Goal: Register for event/course

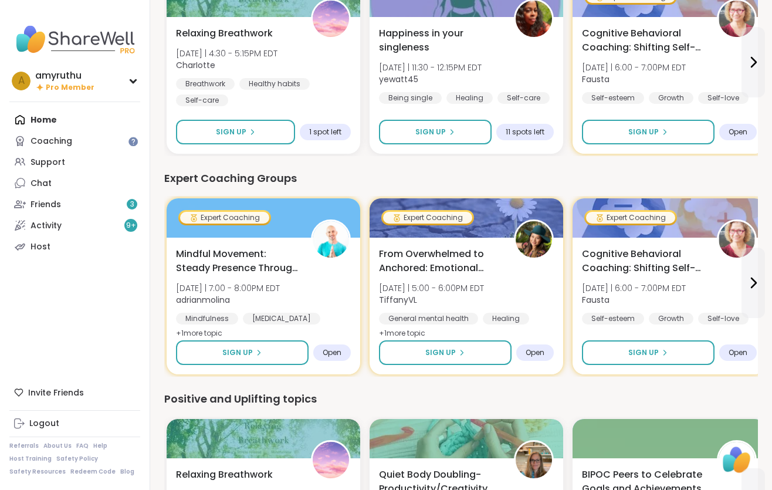
scroll to position [935, 0]
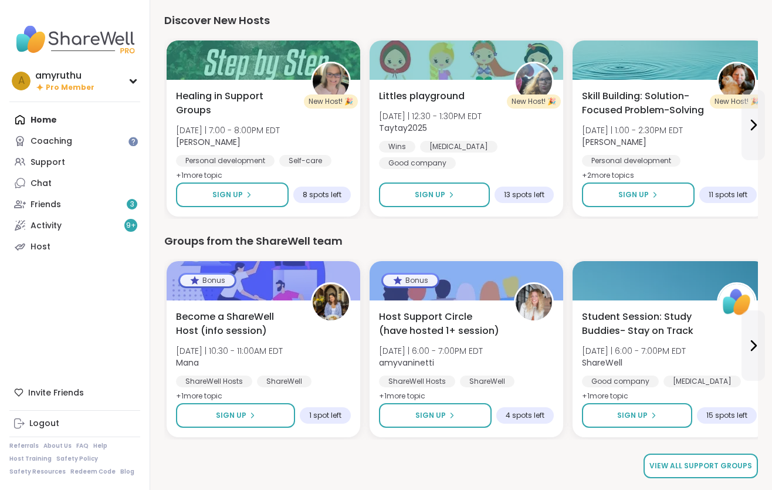
click at [704, 467] on span "View all support groups" at bounding box center [701, 466] width 103 height 11
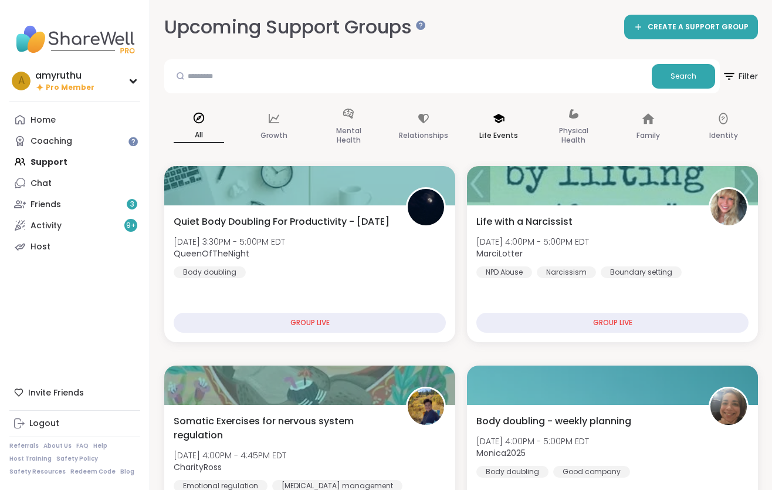
click at [496, 133] on p "Life Events" at bounding box center [498, 136] width 39 height 14
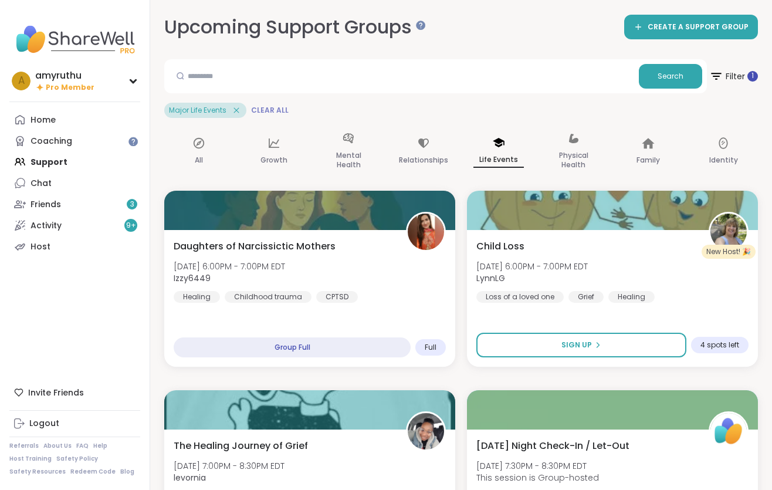
click at [265, 109] on span "Clear All" at bounding box center [270, 110] width 38 height 9
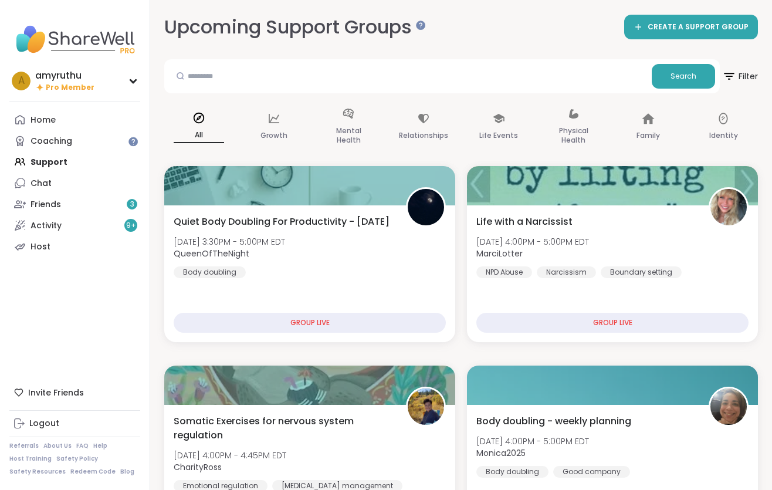
click at [201, 136] on p "All" at bounding box center [199, 135] width 50 height 15
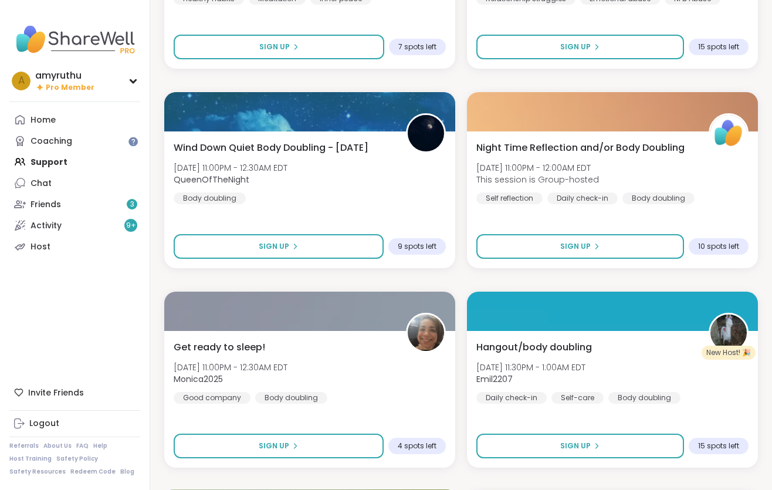
scroll to position [3291, 0]
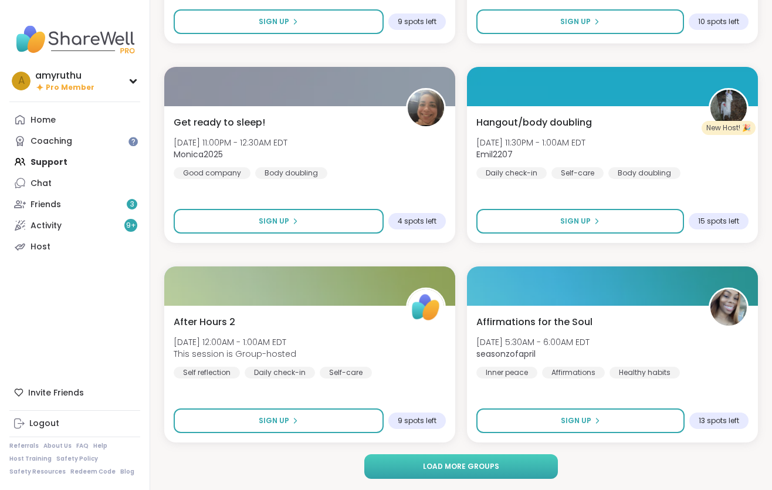
click at [469, 461] on span "Load more groups" at bounding box center [461, 466] width 76 height 11
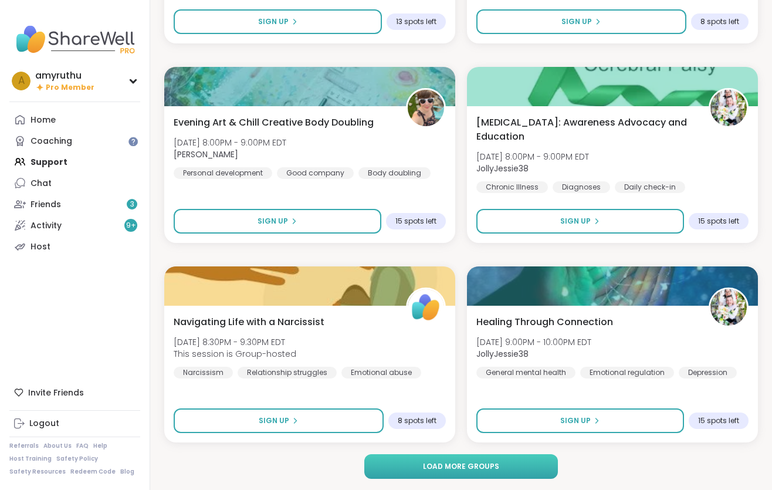
scroll to position [6880, 0]
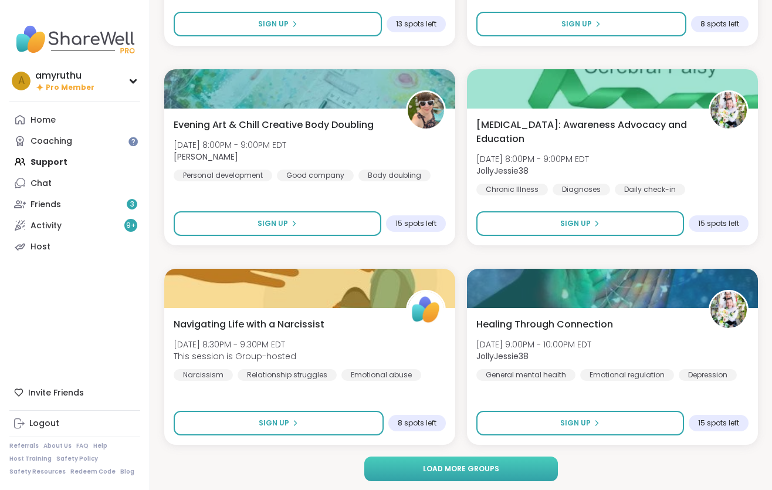
click at [467, 467] on span "Load more groups" at bounding box center [461, 469] width 76 height 11
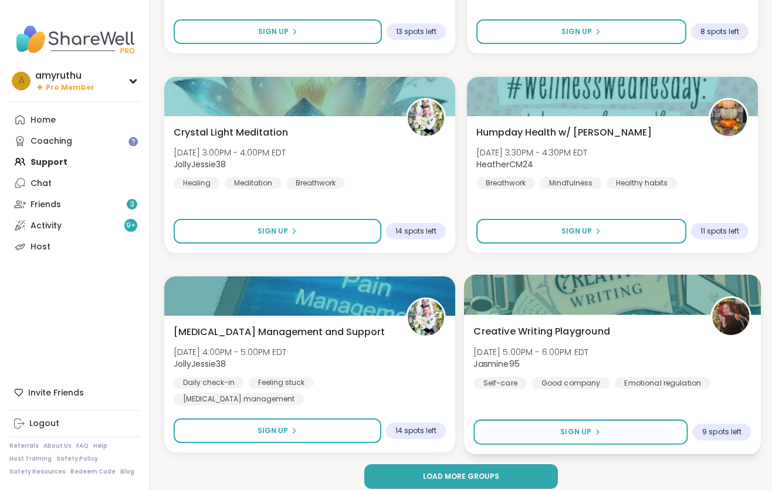
scroll to position [10474, 0]
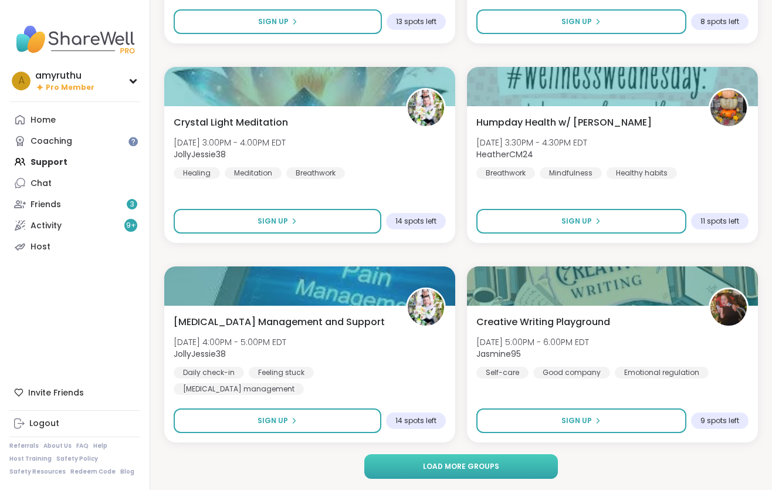
click at [467, 461] on span "Load more groups" at bounding box center [461, 466] width 76 height 11
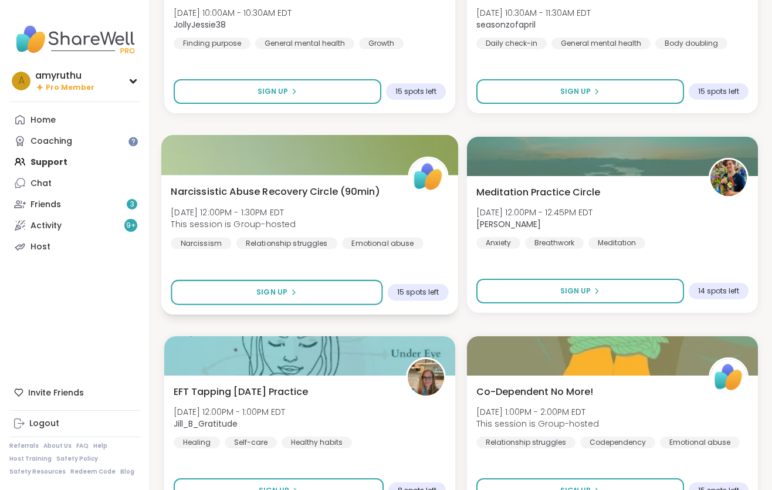
scroll to position [14065, 0]
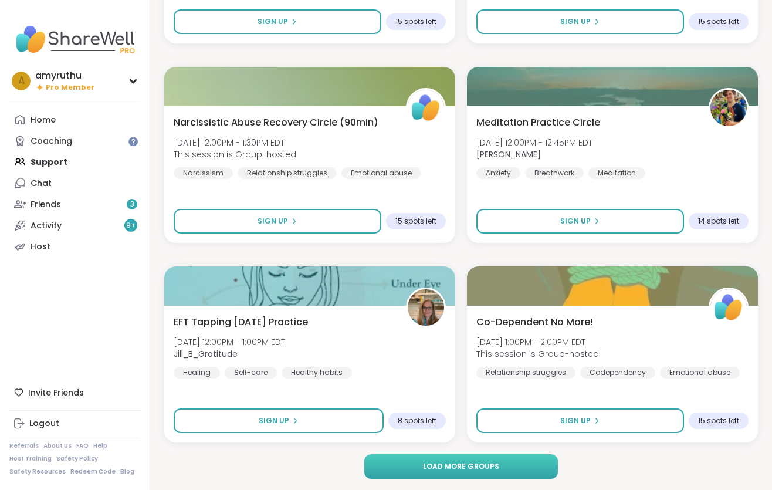
click at [485, 461] on span "Load more groups" at bounding box center [461, 466] width 76 height 11
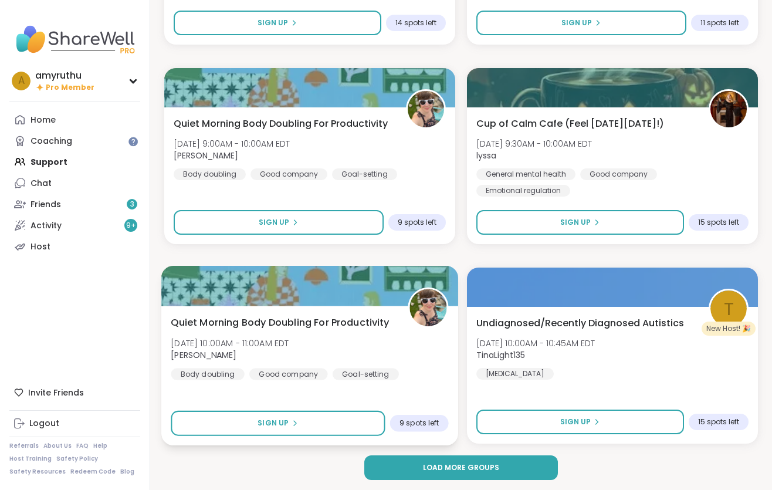
scroll to position [17656, 0]
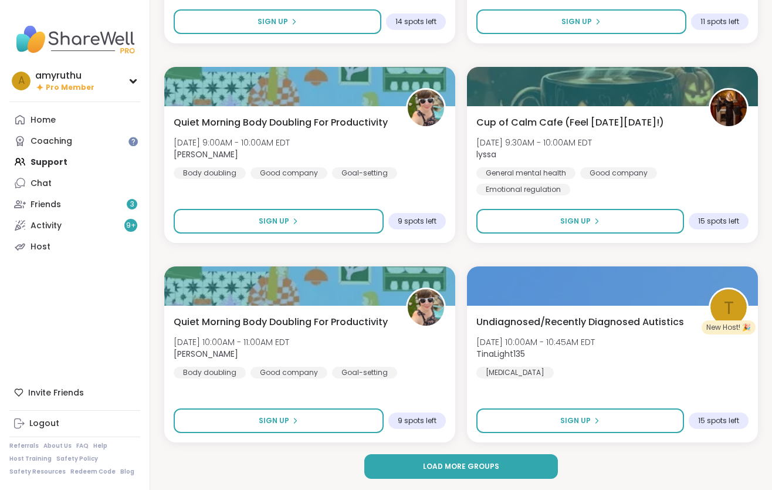
click at [482, 467] on span "Load more groups" at bounding box center [461, 466] width 76 height 11
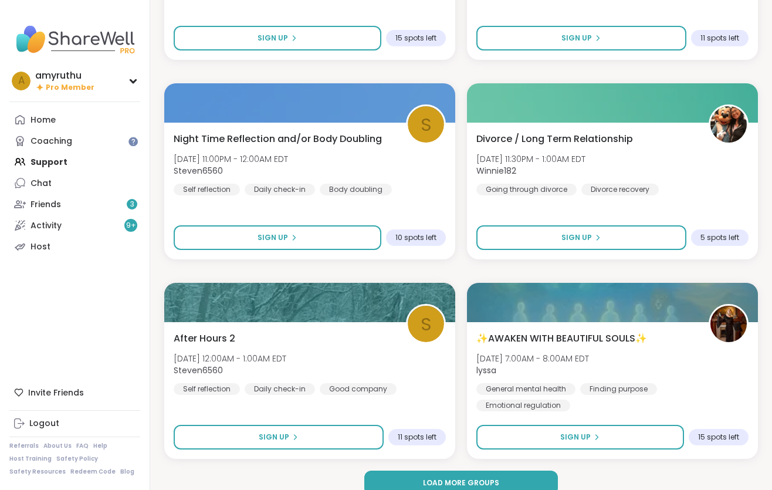
scroll to position [21247, 0]
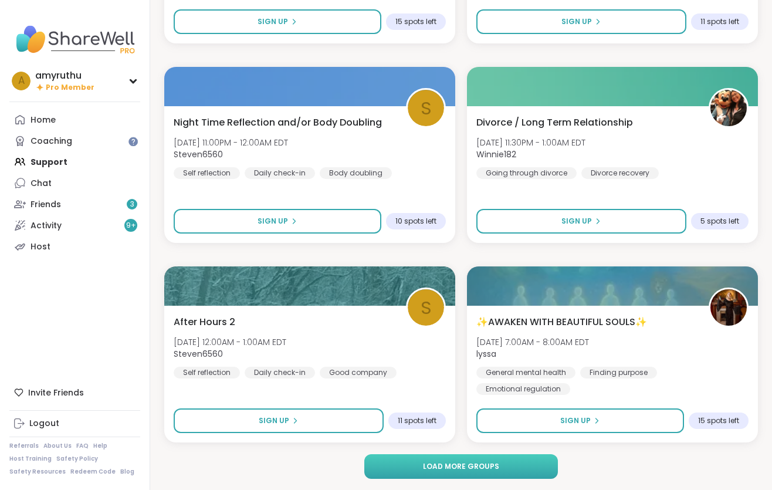
click at [475, 466] on span "Load more groups" at bounding box center [461, 466] width 76 height 11
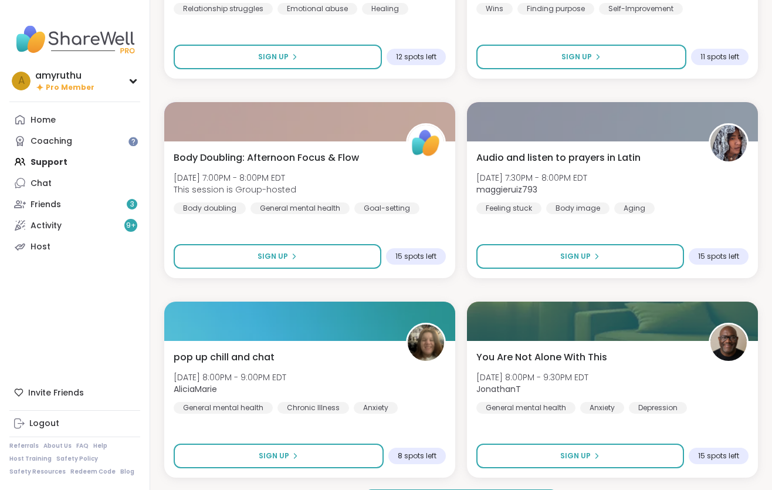
scroll to position [24839, 0]
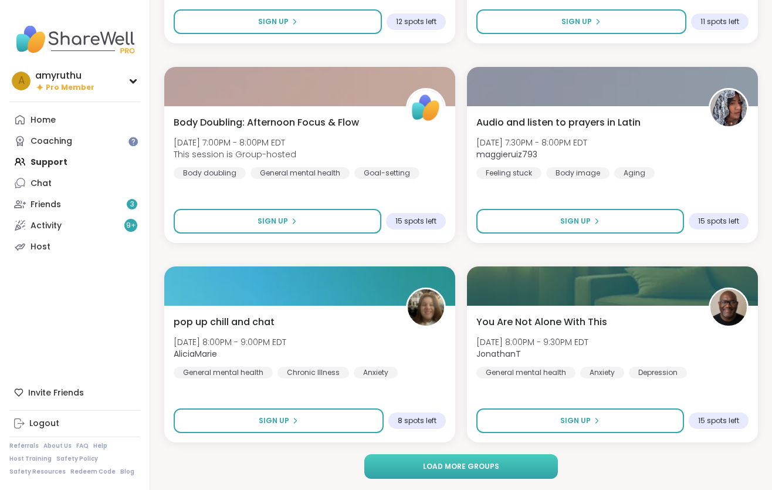
click at [465, 465] on span "Load more groups" at bounding box center [461, 466] width 76 height 11
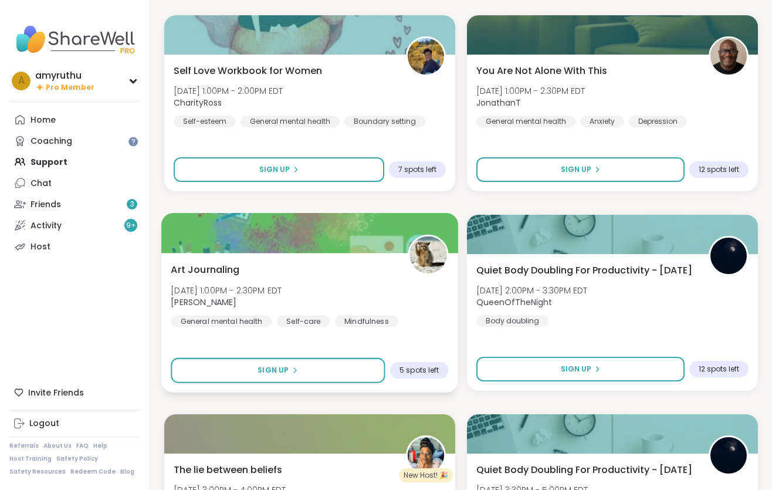
scroll to position [19149, 0]
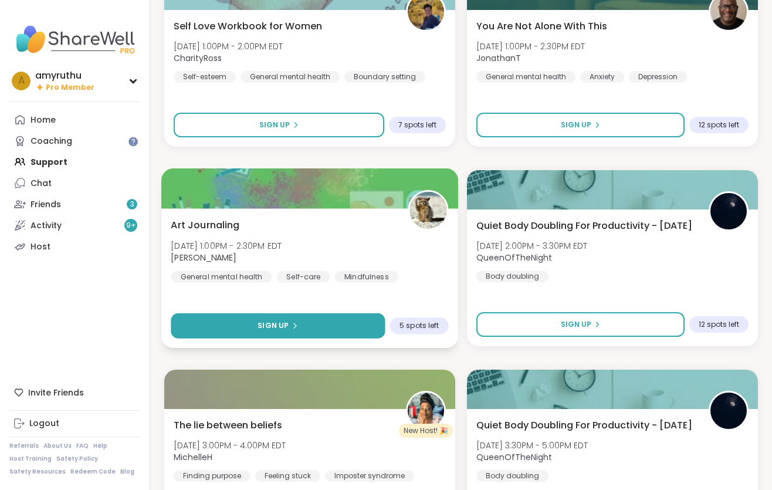
click at [320, 322] on button "Sign Up" at bounding box center [278, 325] width 214 height 25
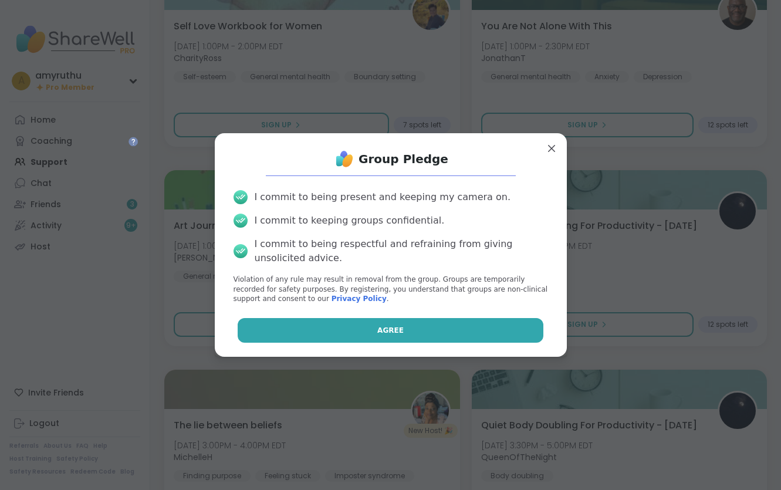
click at [377, 330] on span "Agree" at bounding box center [390, 330] width 26 height 11
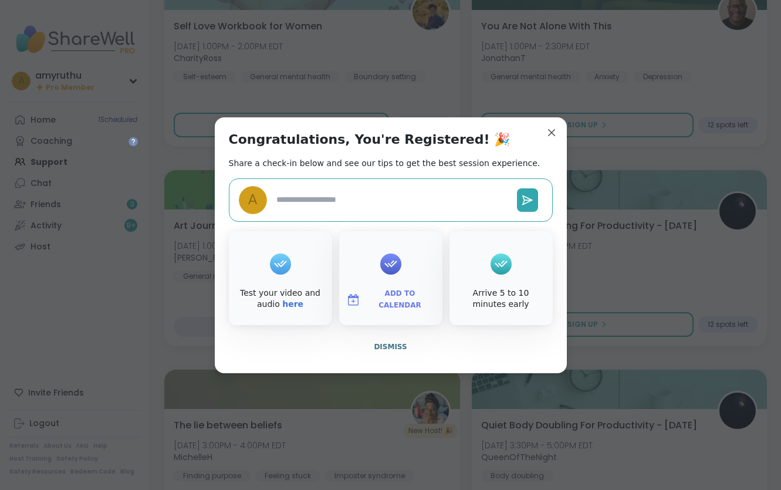
click at [414, 295] on span "Add to Calendar" at bounding box center [400, 299] width 70 height 23
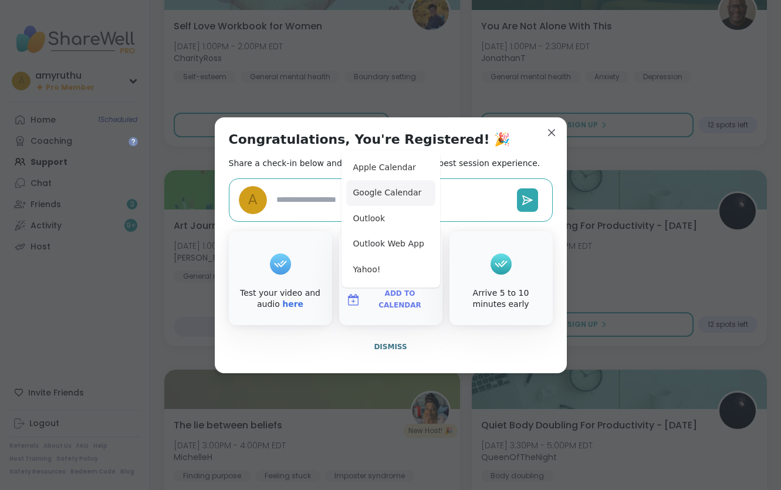
click at [366, 198] on button "Google Calendar" at bounding box center [390, 193] width 89 height 26
type textarea "*"
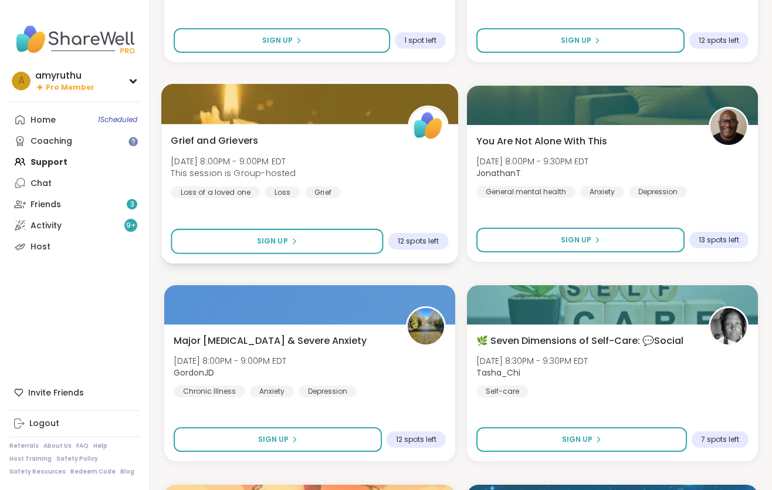
scroll to position [0, 0]
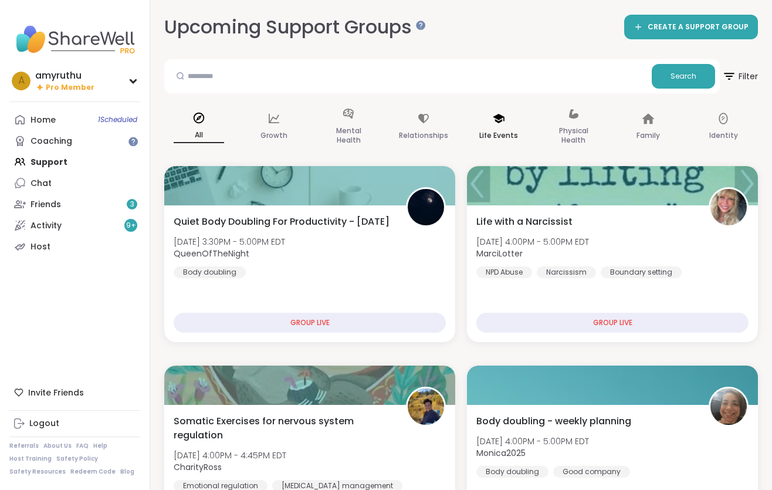
click at [499, 134] on p "Life Events" at bounding box center [498, 136] width 39 height 14
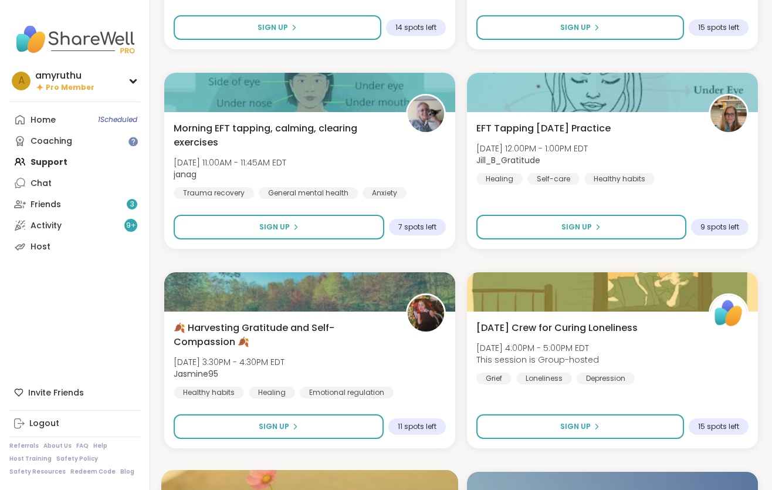
scroll to position [3316, 0]
